Goal: Task Accomplishment & Management: Complete application form

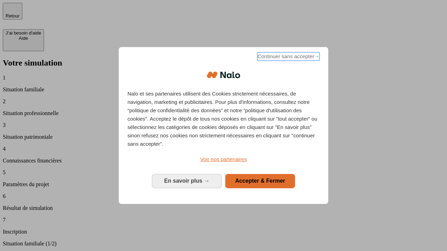
click at [288, 58] on span "Continuer sans accepter →" at bounding box center [288, 56] width 62 height 8
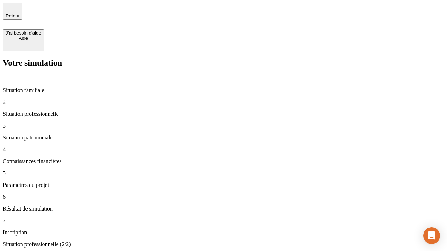
type input "30 000"
type input "40 000"
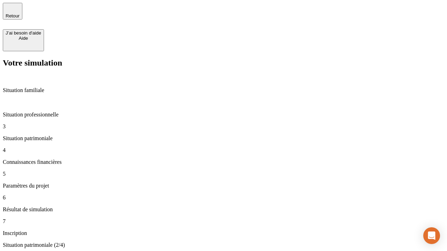
type input "1 100"
type input "20"
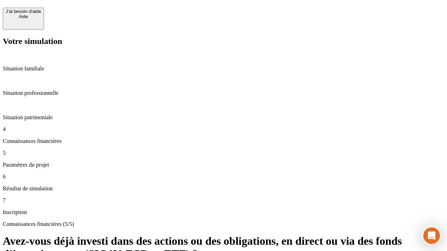
scroll to position [6, 0]
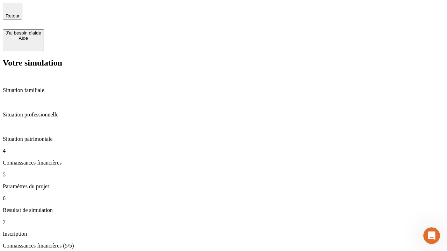
type input "40"
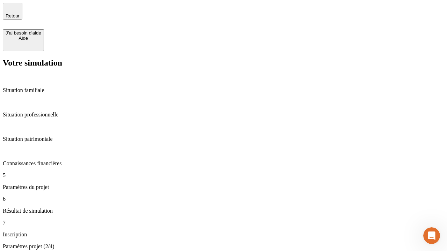
type input "62"
type input "50 000"
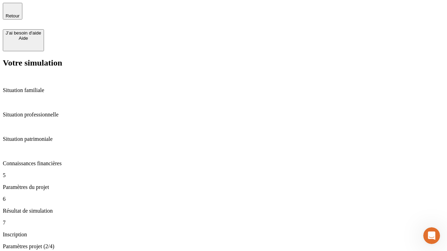
type input "640"
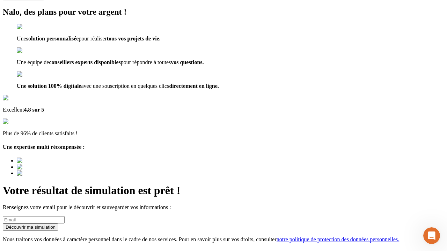
scroll to position [9, 0]
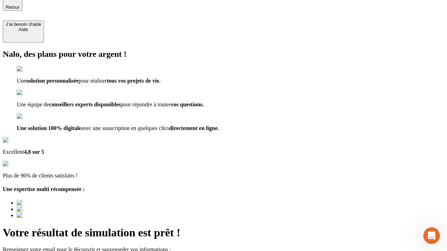
type input "[EMAIL_ADDRESS][DOMAIN_NAME]"
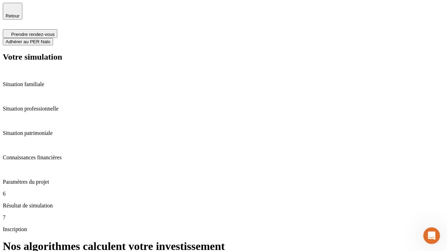
click at [50, 39] on span "Adhérer au PER Nalo" at bounding box center [28, 41] width 45 height 5
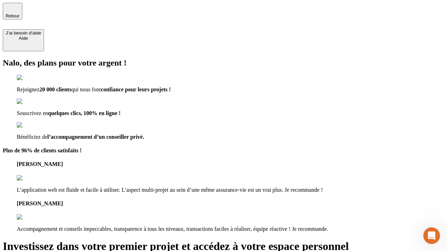
type input "[PERSON_NAME][EMAIL_ADDRESS][DOMAIN_NAME]"
